Goal: Answer question/provide support: Share knowledge or assist other users

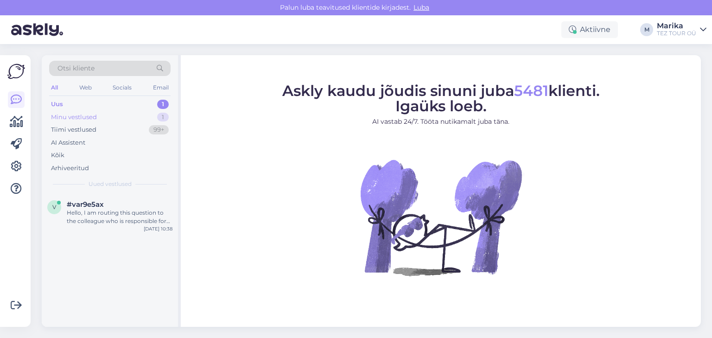
click at [85, 113] on div "Minu vestlused" at bounding box center [74, 117] width 46 height 9
click at [134, 214] on div "Palun teatage meile uus hotellivalik. Kontrollime [PERSON_NAME] saadavust." at bounding box center [120, 216] width 106 height 17
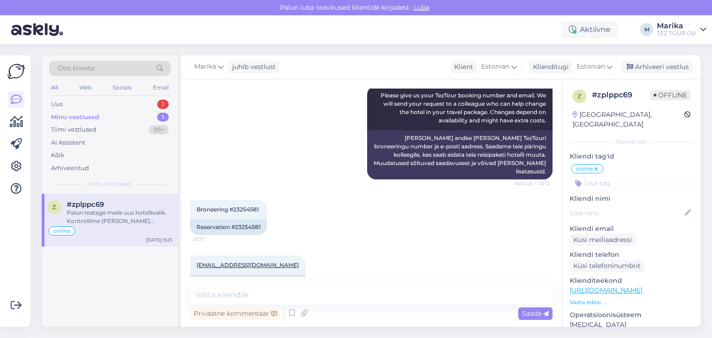
scroll to position [476, 0]
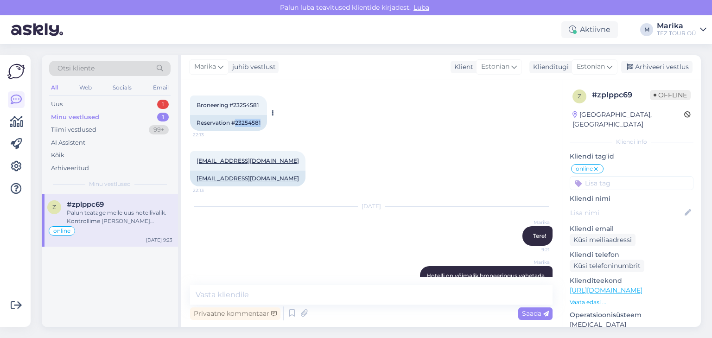
drag, startPoint x: 236, startPoint y: 114, endPoint x: 263, endPoint y: 115, distance: 27.4
click at [263, 115] on div "Reservation #23254581" at bounding box center [228, 123] width 77 height 16
copy div "23254581"
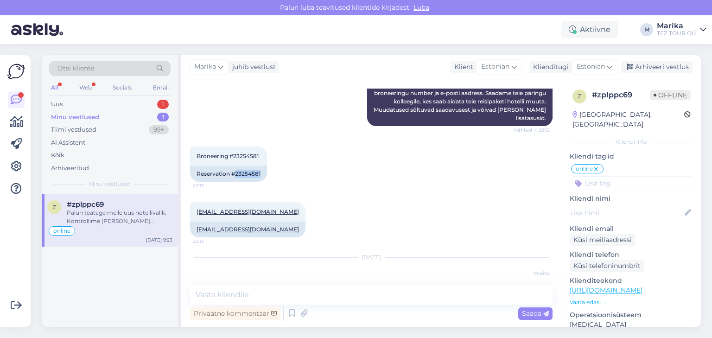
scroll to position [525, 0]
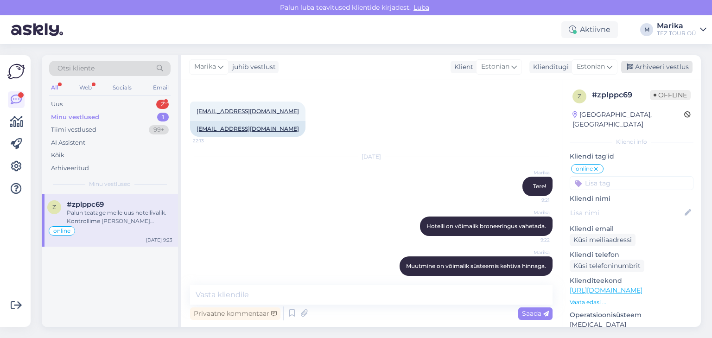
click at [662, 68] on div "Arhiveeri vestlus" at bounding box center [656, 67] width 71 height 13
